Goal: Task Accomplishment & Management: Manage account settings

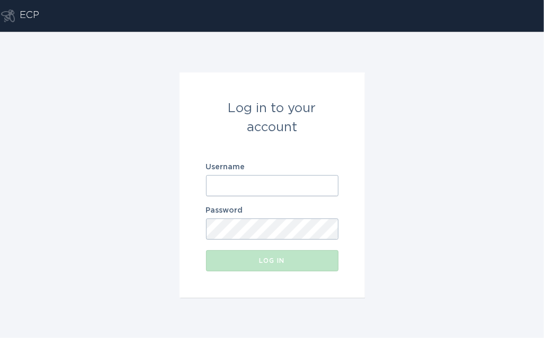
click at [281, 181] on input "Username" at bounding box center [272, 185] width 132 height 21
click at [260, 183] on input "Username" at bounding box center [272, 185] width 132 height 21
paste input "[EMAIL_ADDRESS][DOMAIN_NAME]"
type input "[EMAIL_ADDRESS][DOMAIN_NAME]"
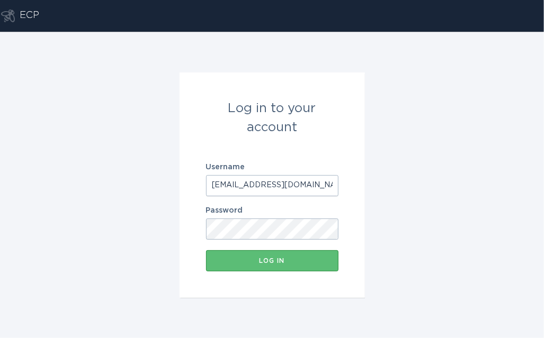
click at [221, 273] on form "Log in to your account Username [EMAIL_ADDRESS][DOMAIN_NAME] Password Log in" at bounding box center [272, 186] width 185 height 226
click at [221, 271] on button "Log in" at bounding box center [272, 261] width 132 height 21
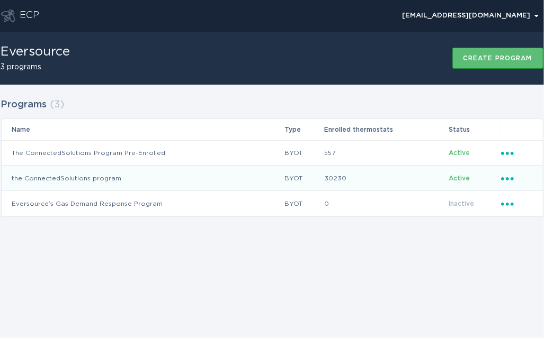
click at [505, 179] on icon "Ellipsis" at bounding box center [508, 177] width 15 height 9
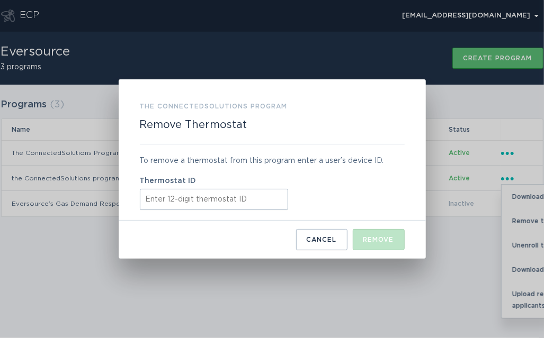
click at [185, 197] on input "Thermostat ID" at bounding box center [214, 199] width 148 height 21
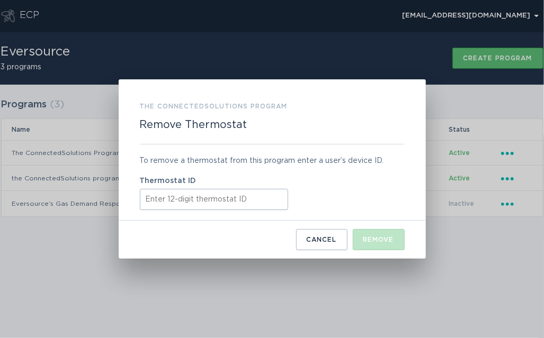
paste input "311057470747"
type input "311057470747"
click at [371, 240] on div "Remove" at bounding box center [378, 240] width 31 height 6
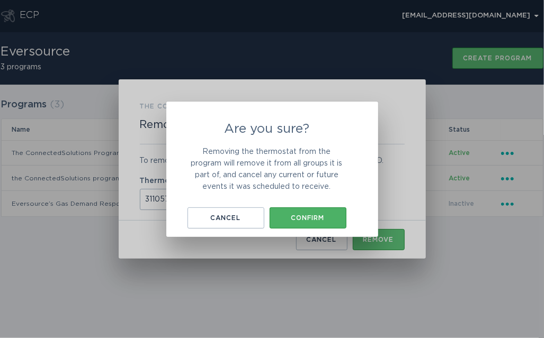
click at [324, 223] on button "Confirm" at bounding box center [308, 218] width 77 height 21
